Goal: Obtain resource: Download file/media

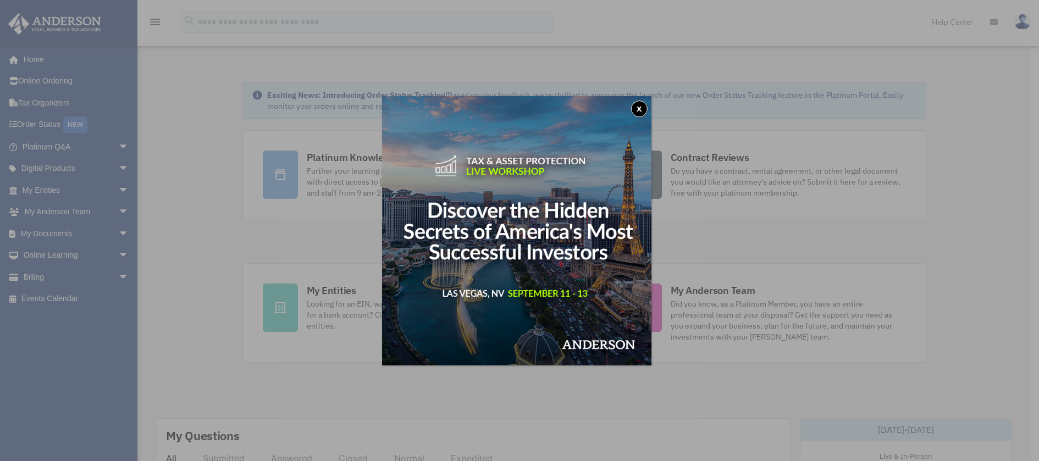
click at [645, 108] on button "x" at bounding box center [639, 109] width 16 height 16
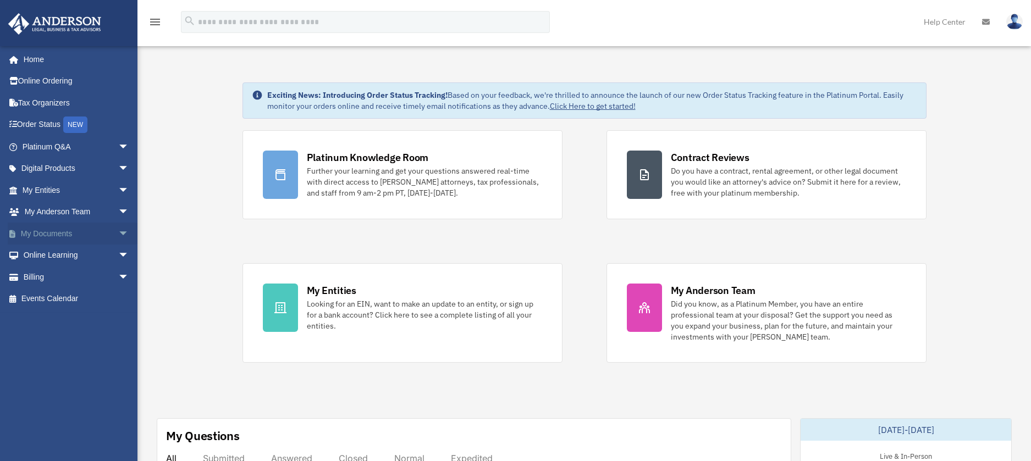
click at [118, 233] on span "arrow_drop_down" at bounding box center [129, 234] width 22 height 23
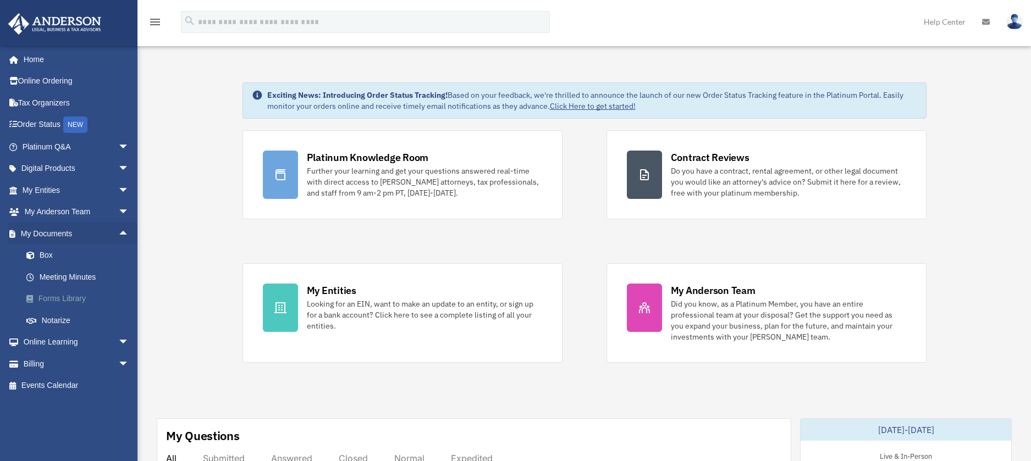
click at [74, 296] on link "Forms Library" at bounding box center [80, 299] width 130 height 22
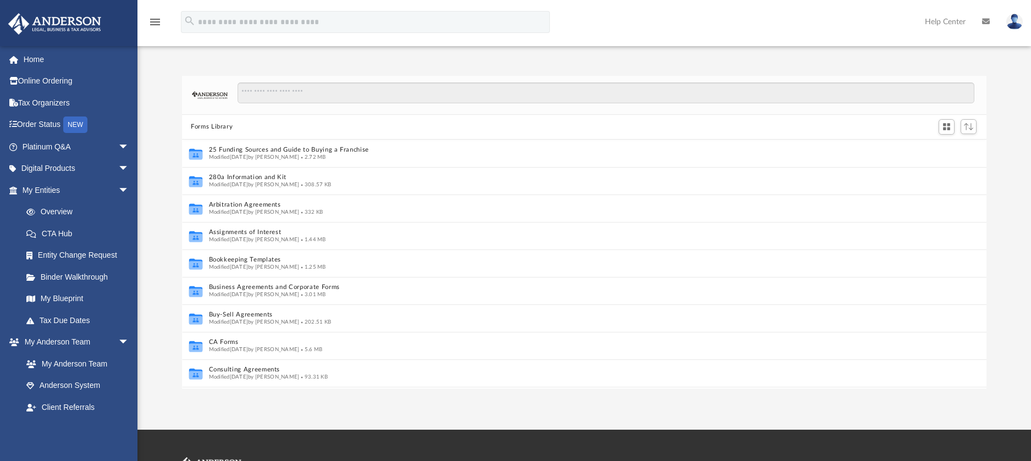
scroll to position [9, 9]
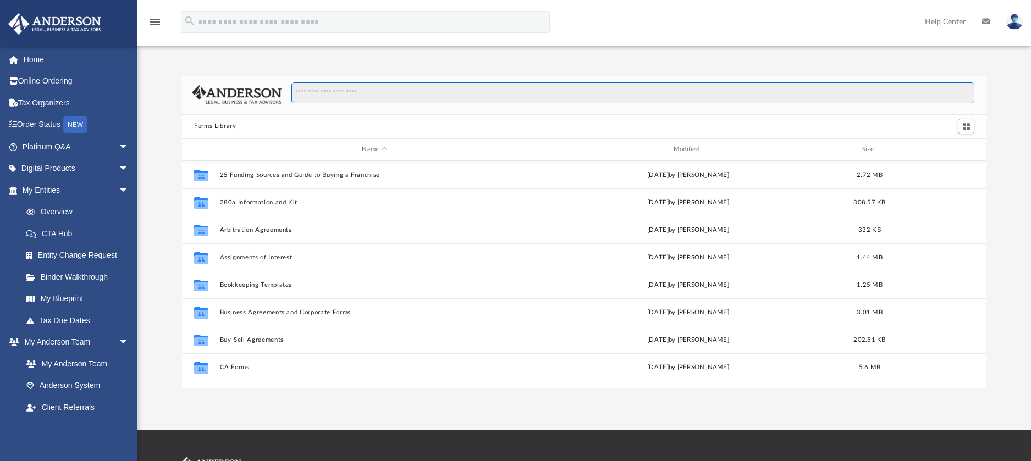
click at [415, 95] on input "Search files and folders" at bounding box center [632, 92] width 683 height 21
type input "*"
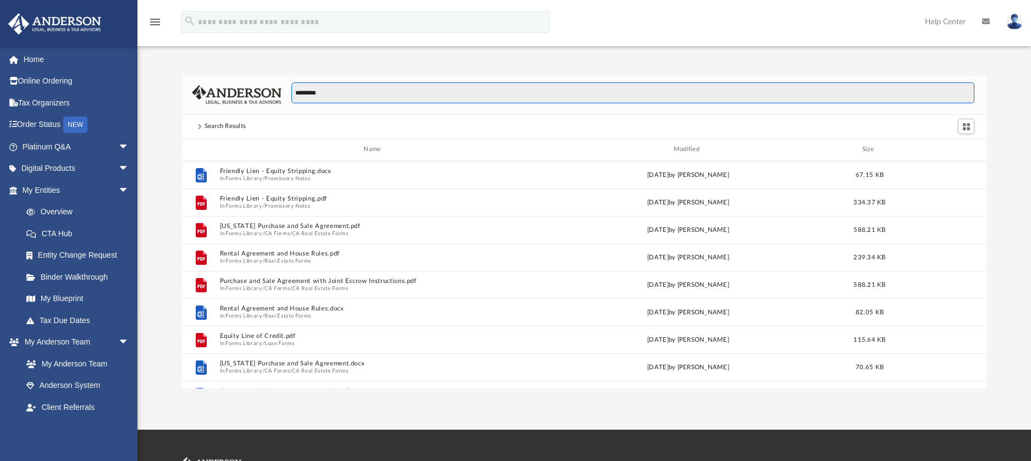
scroll to position [242, 796]
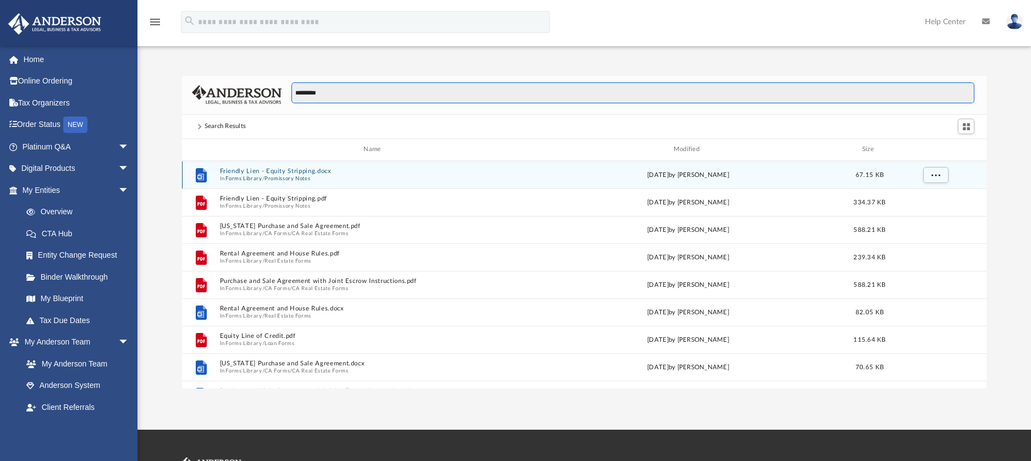
type input "*********"
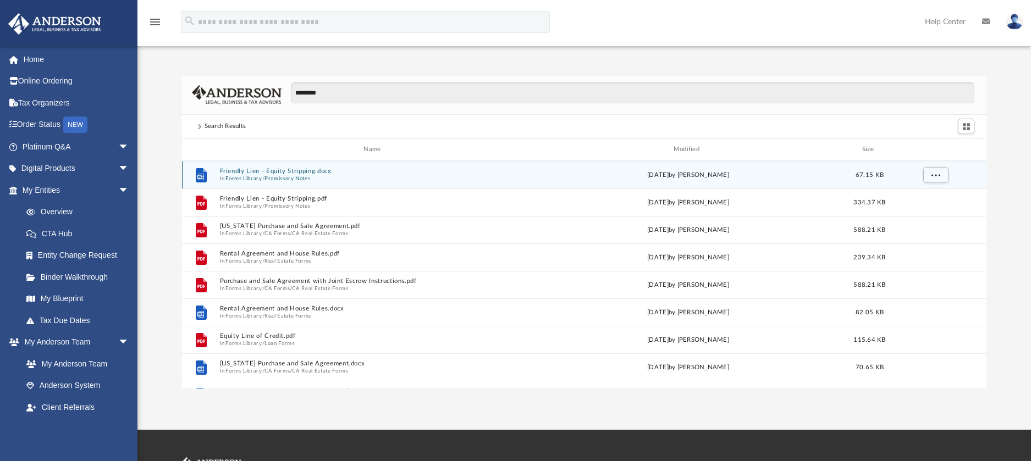
click at [251, 173] on button "Friendly Lien - Equity Stripping.docx" at bounding box center [374, 171] width 309 height 7
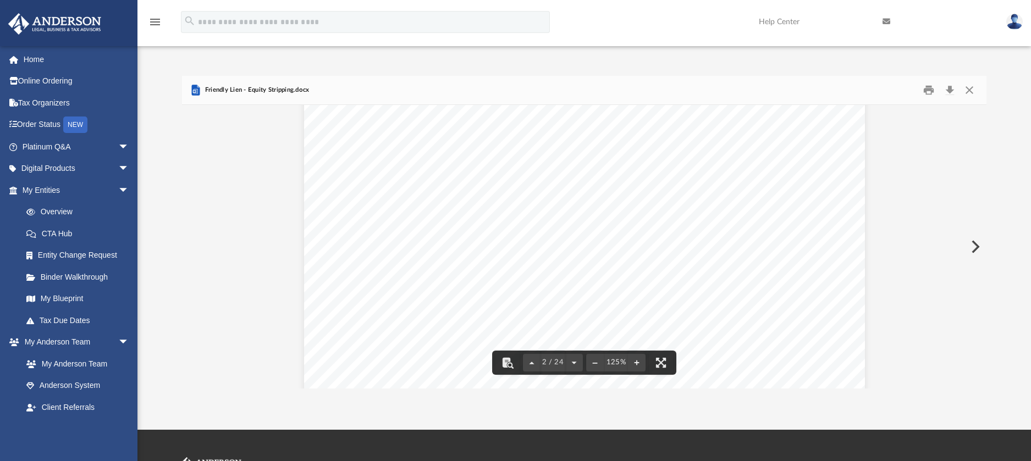
scroll to position [880, 0]
click at [360, 250] on div "Line of Credit Agreement Page 1 of 6 Revolving Line of Credit Agreement This Re…" at bounding box center [584, 339] width 561 height 726
